Goal: Information Seeking & Learning: Find specific fact

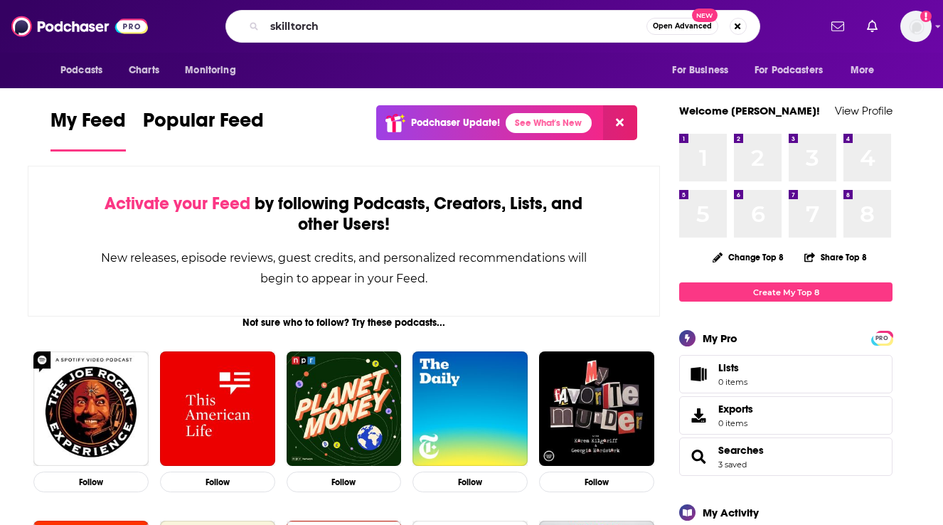
type input "skilltorch"
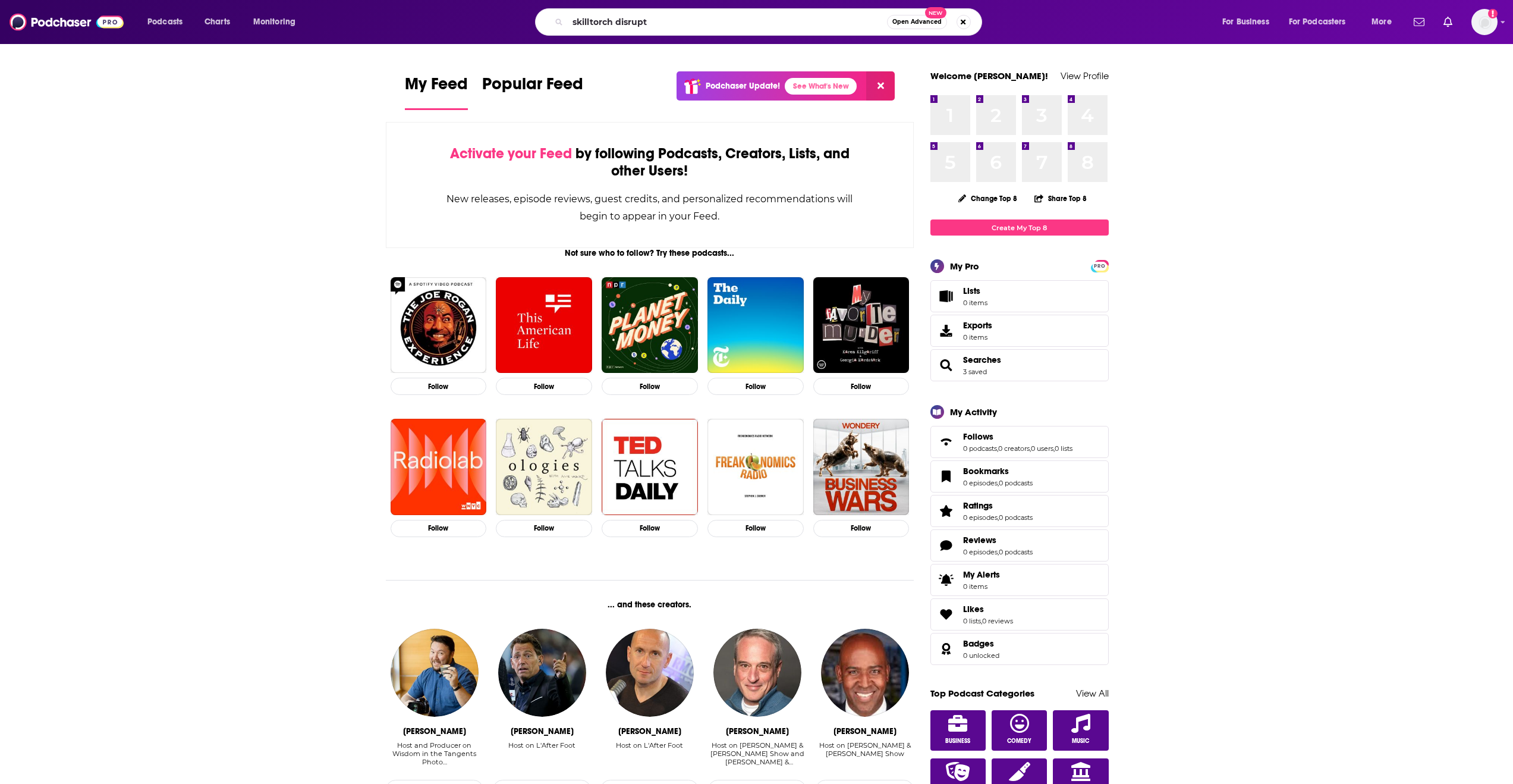
type input "skilltorch disrupt"
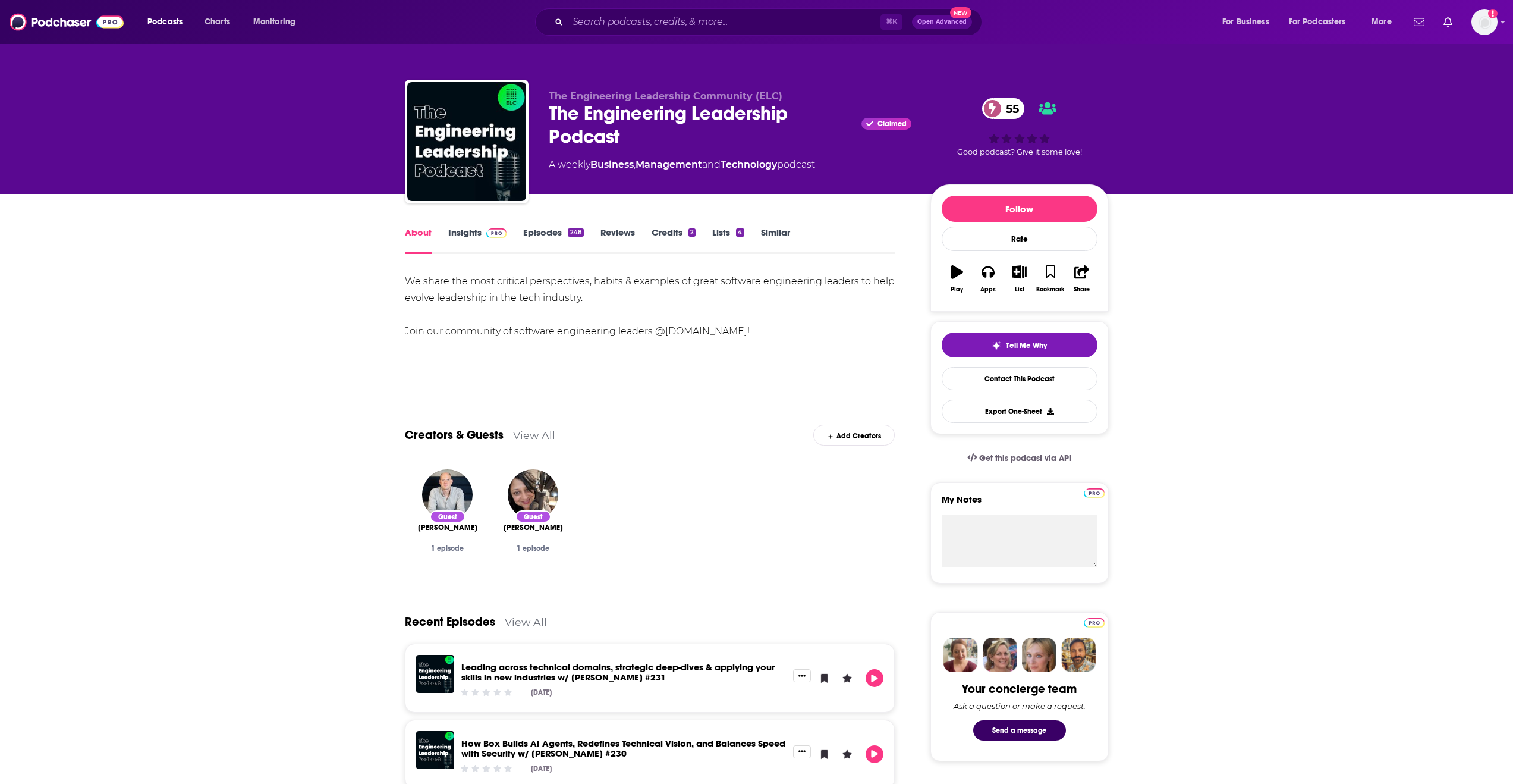
click at [456, 240] on link "Insights" at bounding box center [477, 240] width 59 height 28
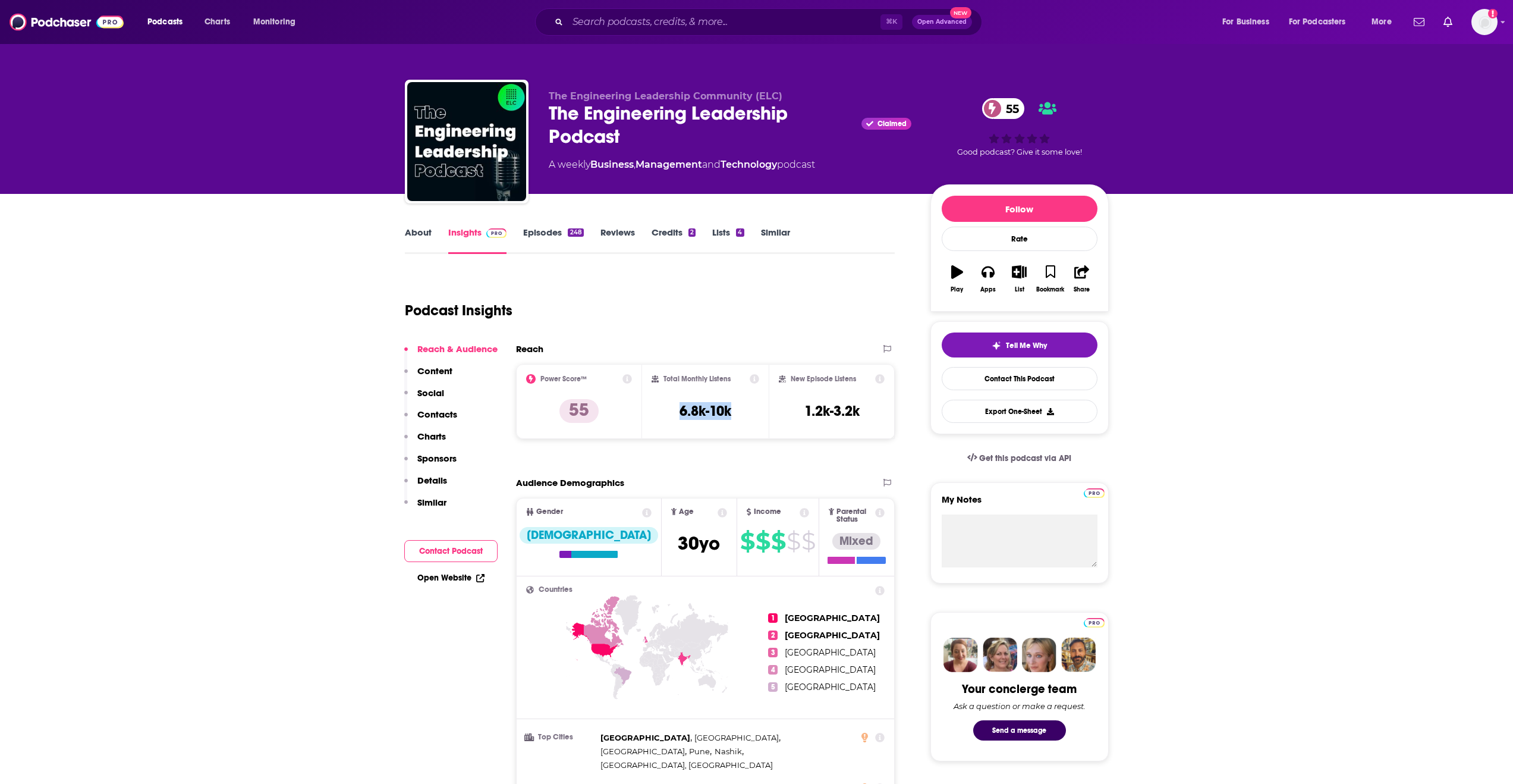
drag, startPoint x: 735, startPoint y: 411, endPoint x: 668, endPoint y: 410, distance: 67.0
click at [668, 410] on div "Total Monthly Listens 6.8k-10k" at bounding box center [706, 400] width 108 height 54
copy h3 "6.8k-10k"
